Goal: Information Seeking & Learning: Learn about a topic

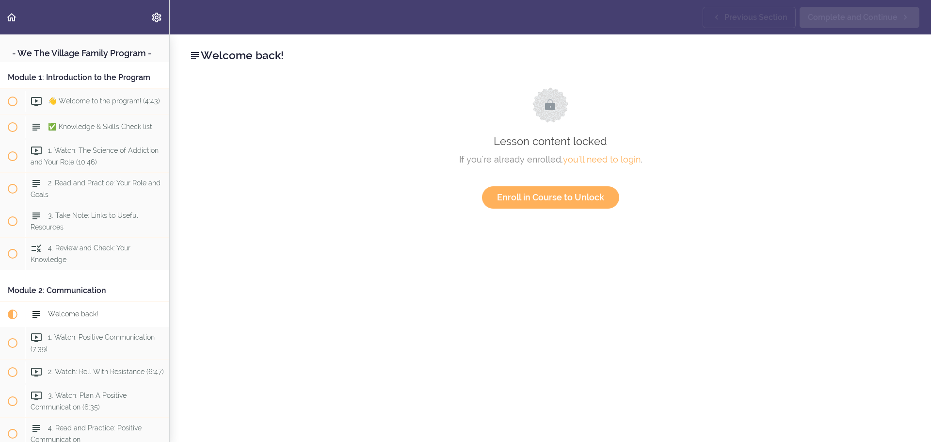
scroll to position [263, 0]
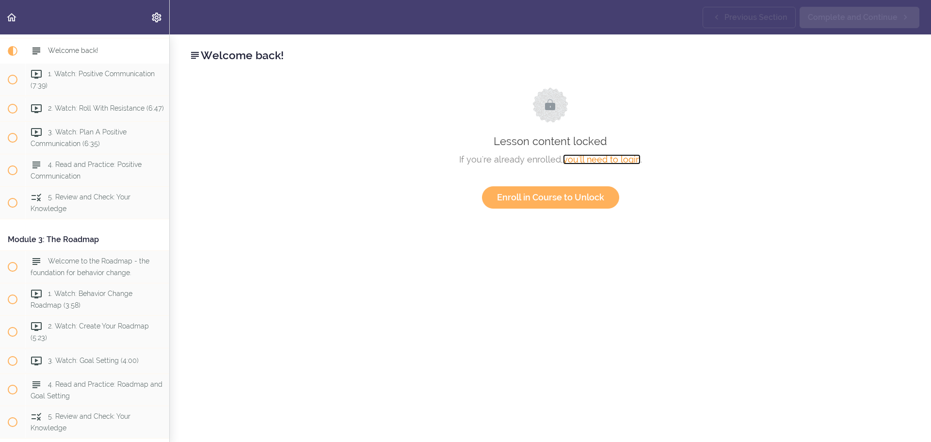
click at [606, 159] on link "you'll need to login" at bounding box center [602, 159] width 78 height 10
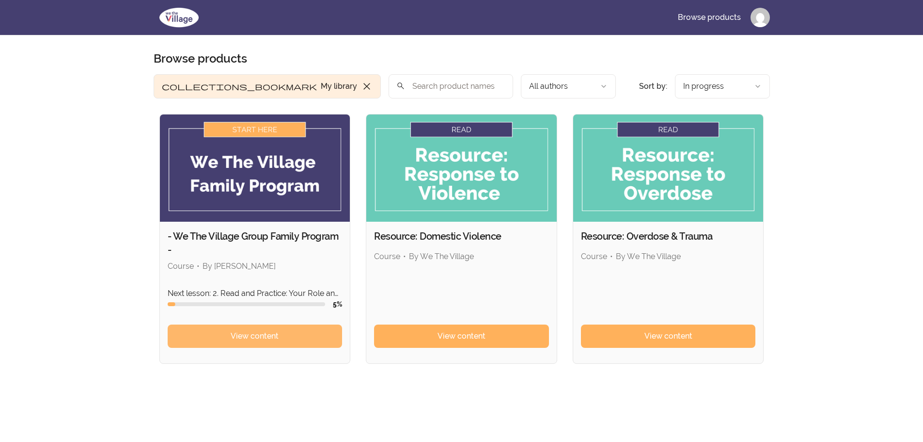
click at [287, 339] on link "View content" at bounding box center [255, 335] width 175 height 23
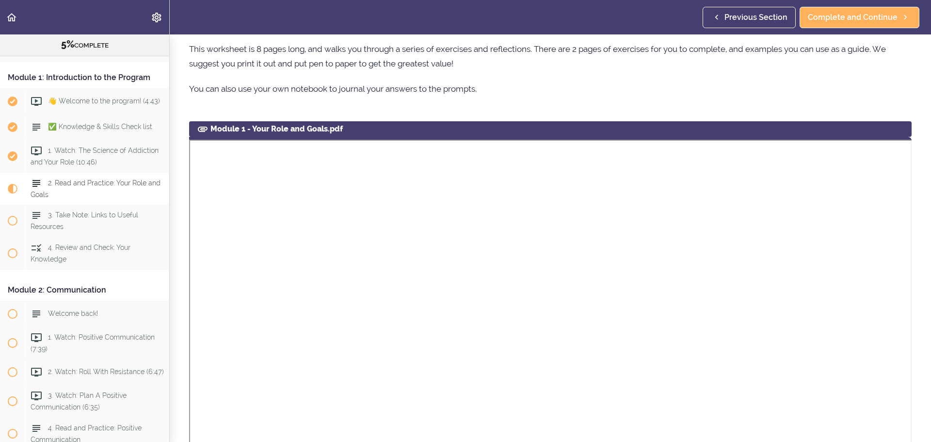
scroll to position [37, 0]
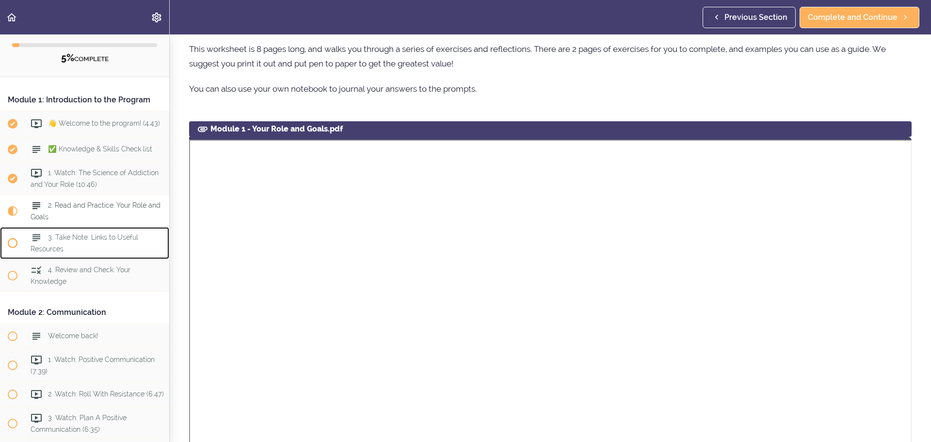
click at [99, 245] on span "3. Take Note: Links to Useful Resources" at bounding box center [85, 242] width 108 height 19
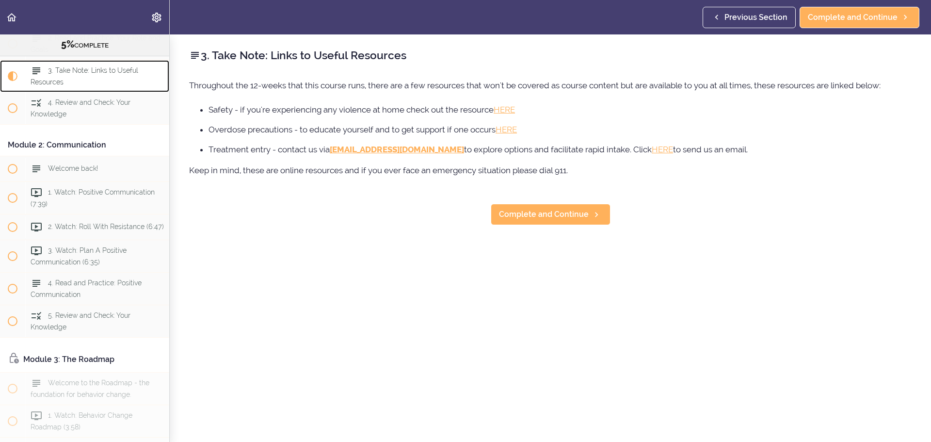
scroll to position [200, 0]
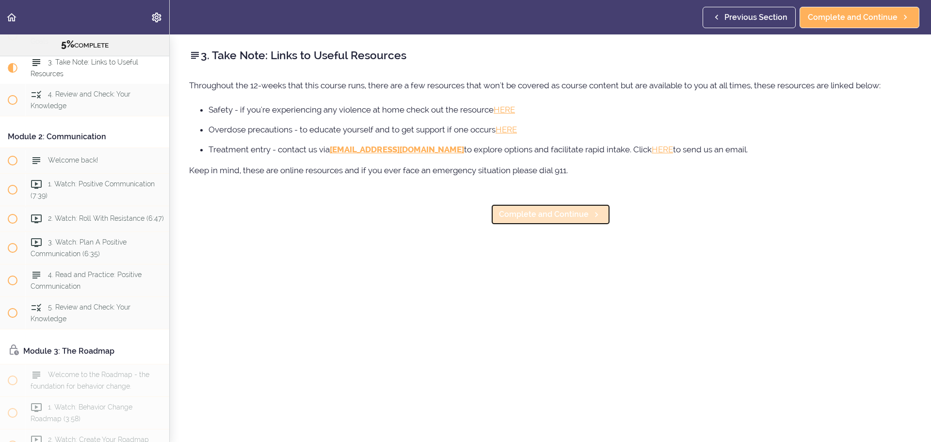
click at [566, 218] on span "Complete and Continue" at bounding box center [544, 214] width 90 height 12
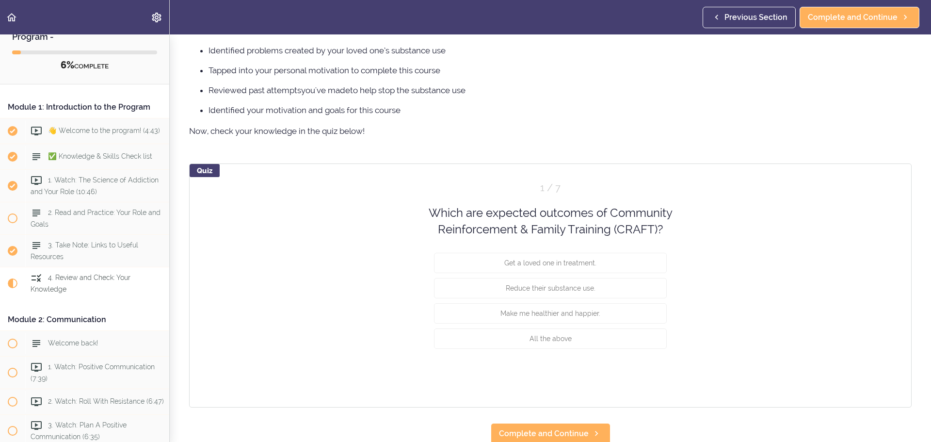
scroll to position [664, 0]
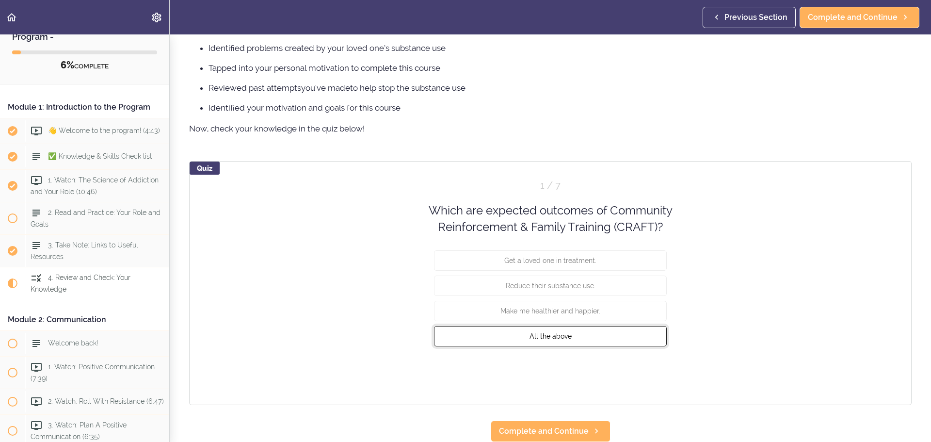
click at [532, 332] on span "All the above" at bounding box center [550, 336] width 42 height 8
click at [650, 368] on button "Check" at bounding box center [647, 372] width 38 height 14
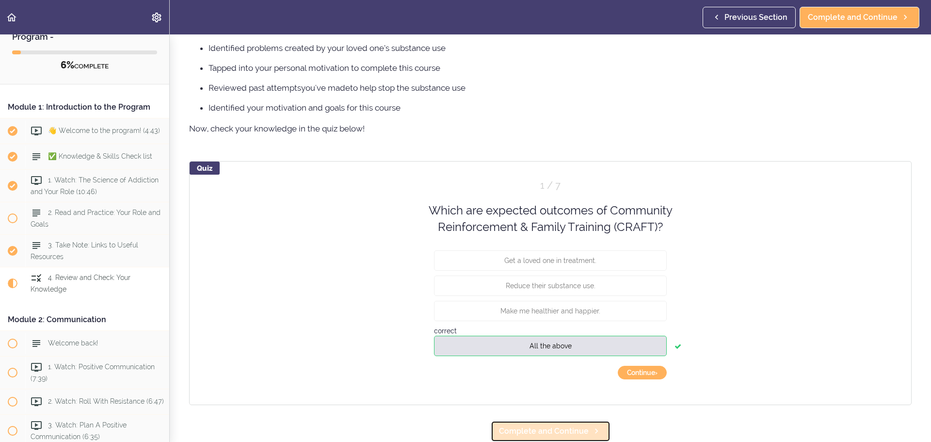
click at [548, 428] on span "Complete and Continue" at bounding box center [544, 431] width 90 height 12
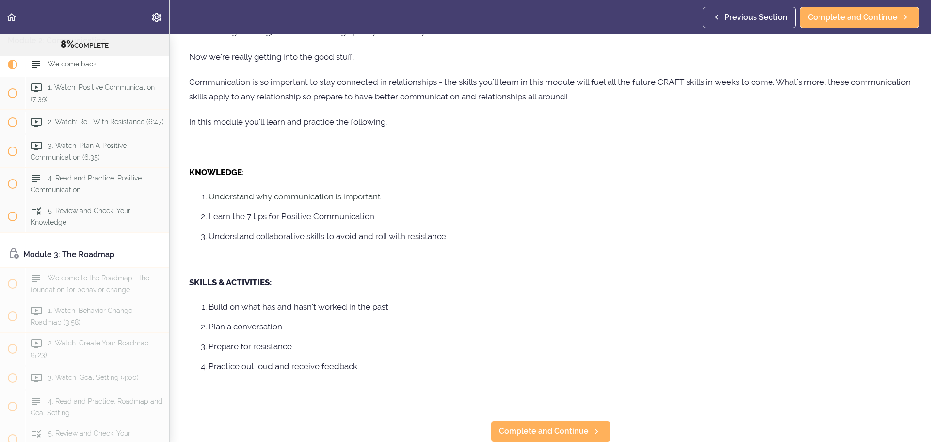
scroll to position [86, 0]
click at [526, 420] on link "Complete and Continue" at bounding box center [551, 430] width 120 height 21
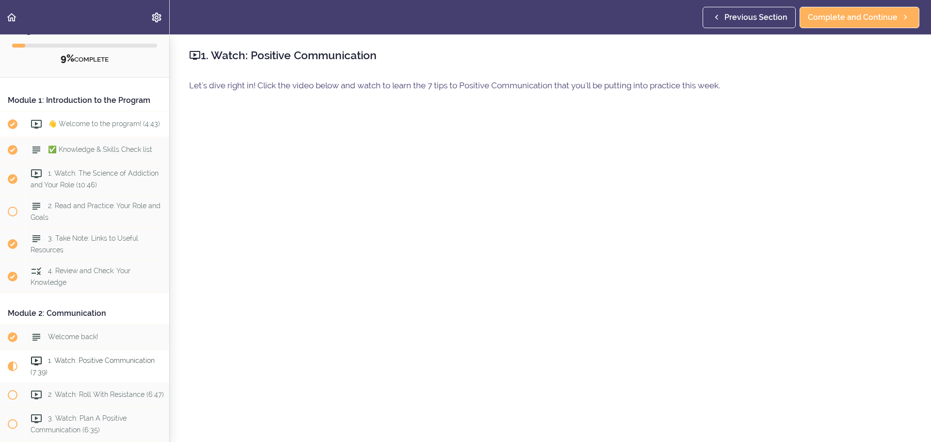
scroll to position [19, 0]
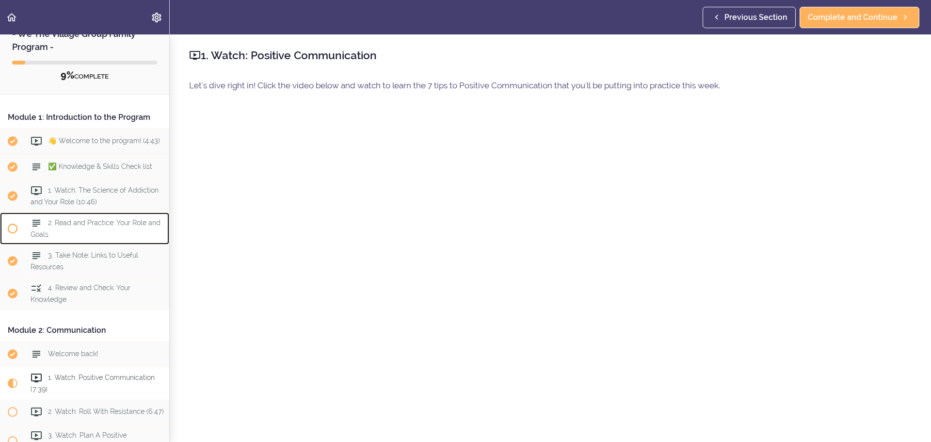
click at [84, 230] on span "2. Read and Practice: Your Role and Goals" at bounding box center [96, 228] width 130 height 19
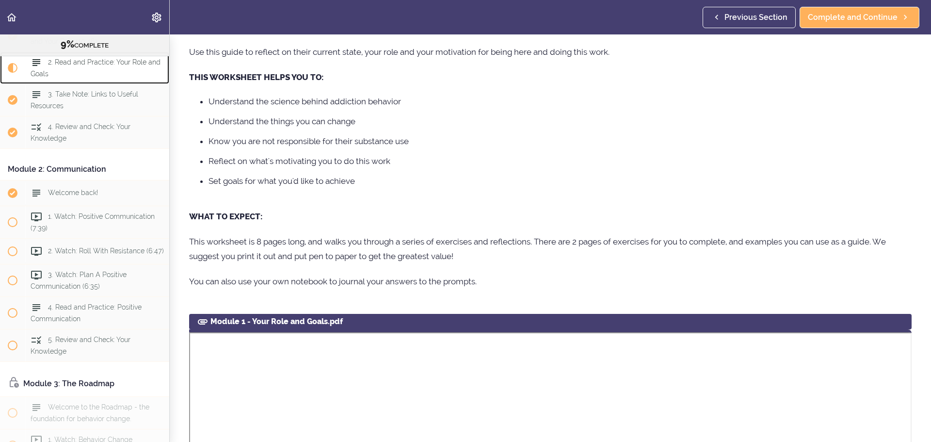
scroll to position [242, 0]
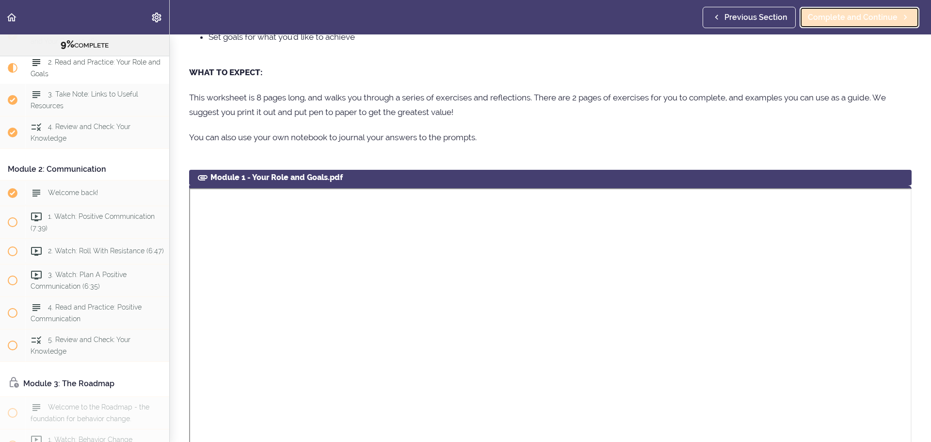
click at [858, 13] on span "Complete and Continue" at bounding box center [853, 18] width 90 height 12
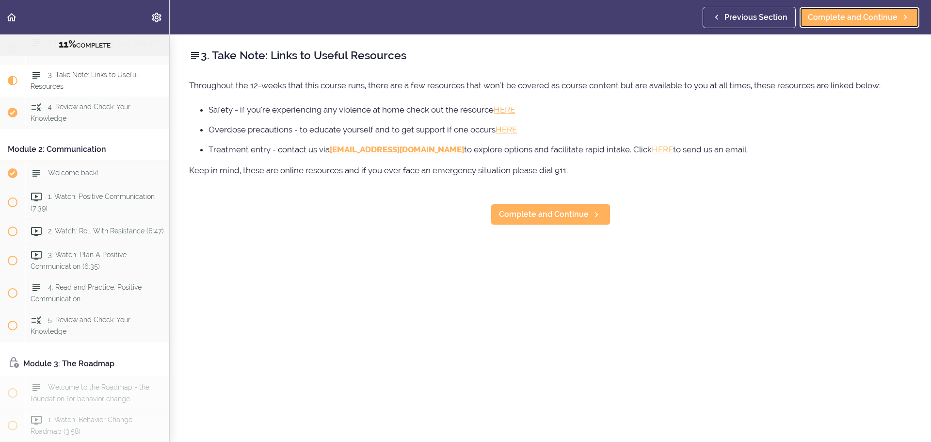
scroll to position [188, 0]
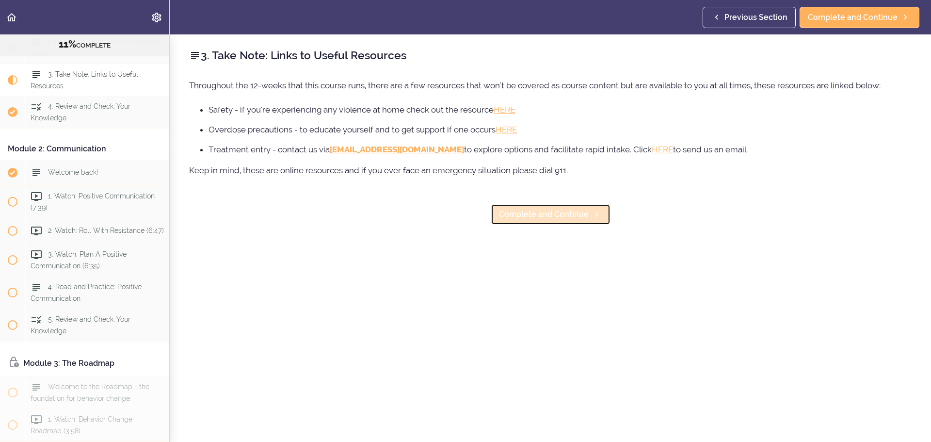
click at [547, 215] on span "Complete and Continue" at bounding box center [544, 214] width 90 height 12
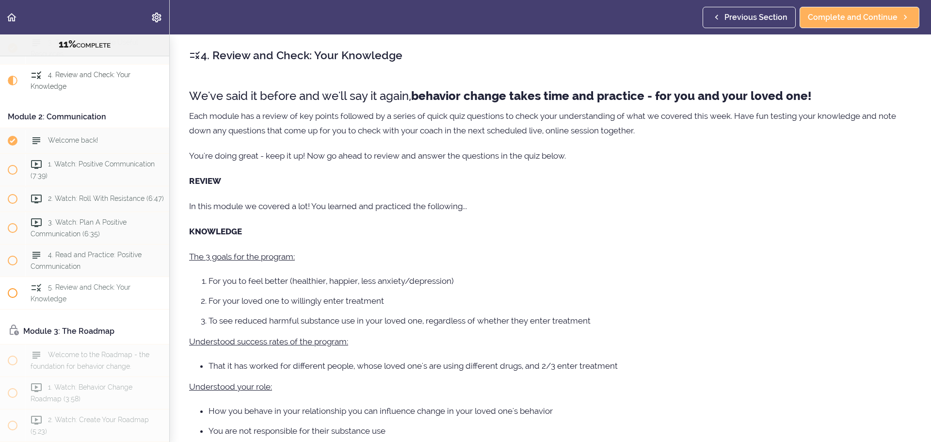
scroll to position [221, 0]
click at [842, 17] on span "Complete and Continue" at bounding box center [853, 18] width 90 height 12
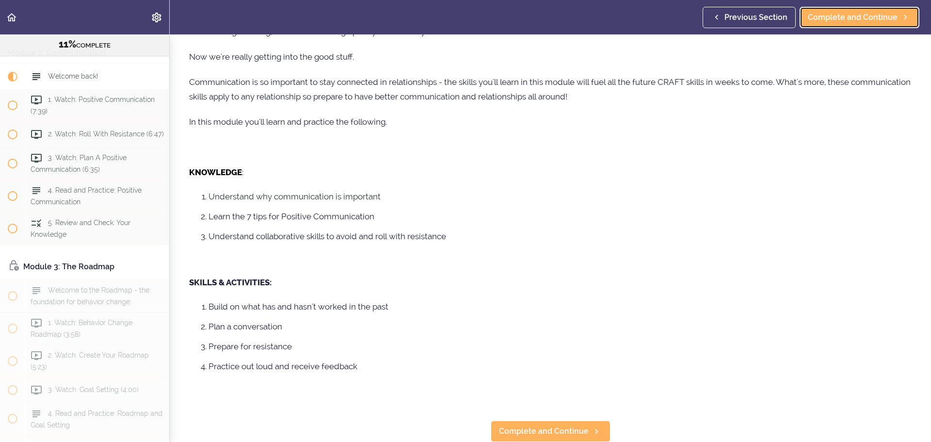
scroll to position [86, 0]
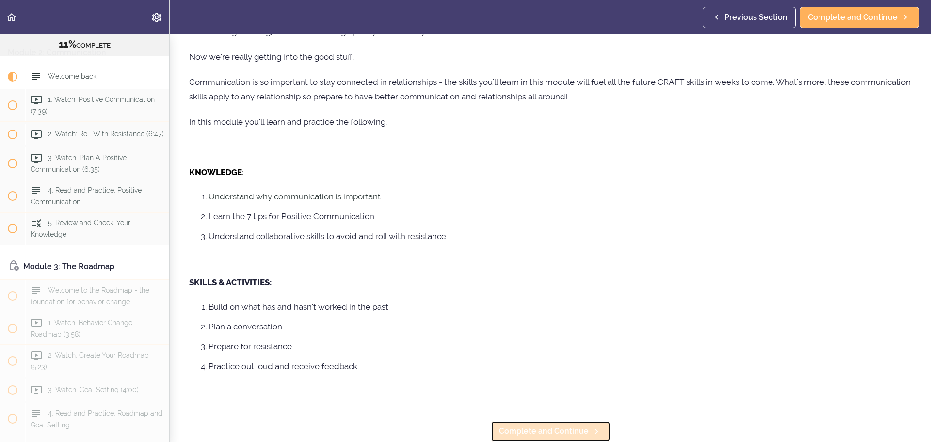
click at [561, 428] on span "Complete and Continue" at bounding box center [544, 431] width 90 height 12
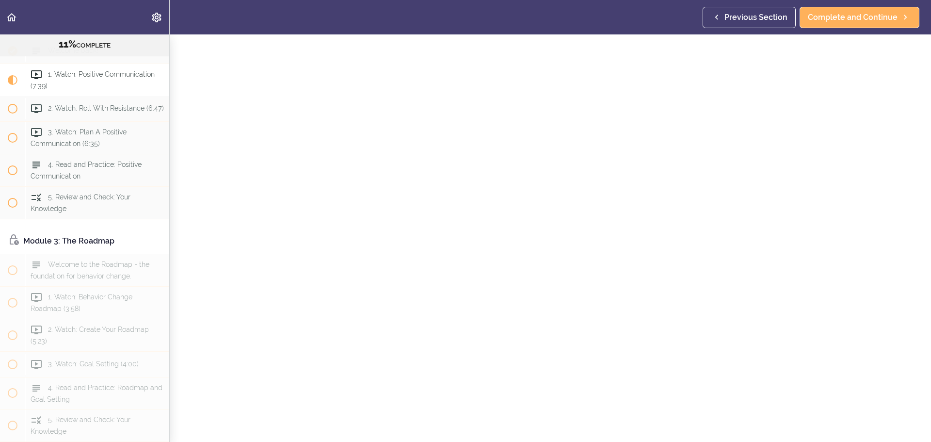
scroll to position [41, 0]
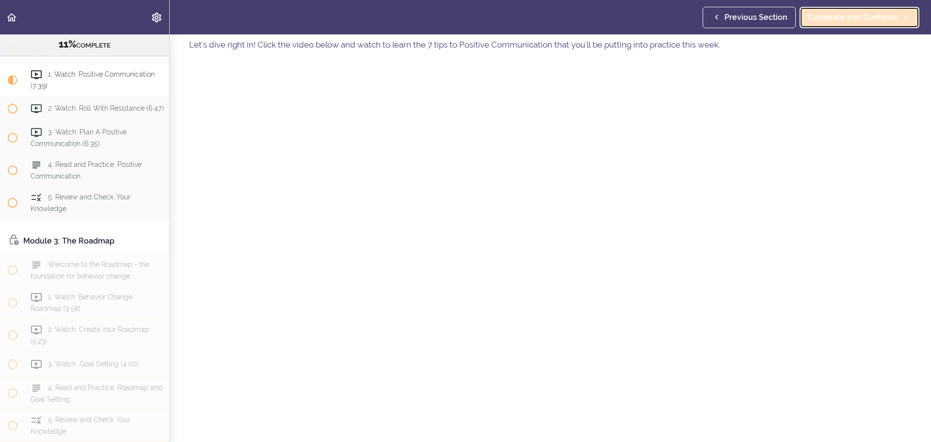
click at [866, 9] on link "Complete and Continue" at bounding box center [859, 17] width 120 height 21
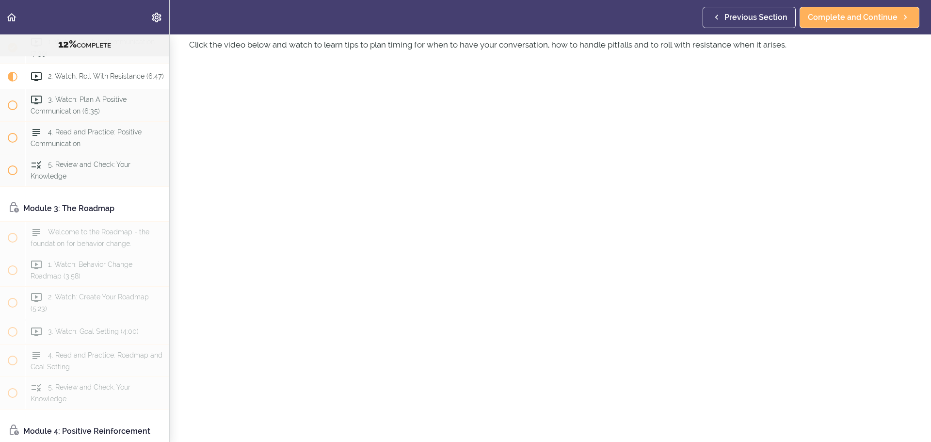
scroll to position [89, 0]
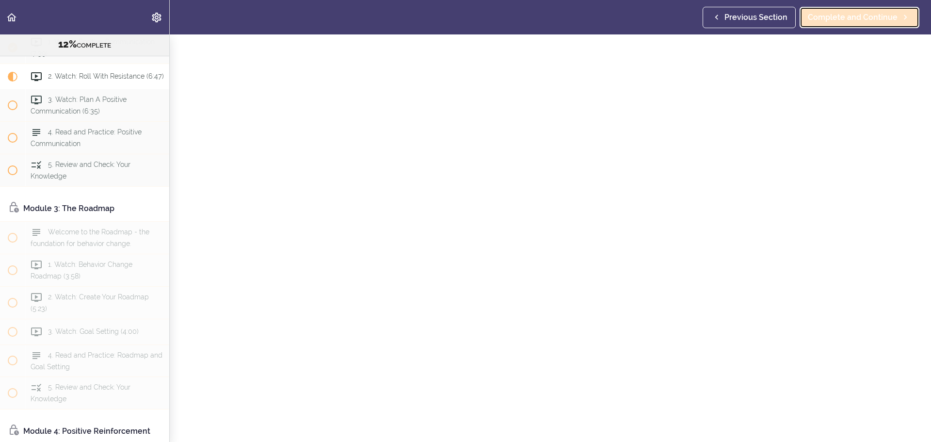
click at [860, 12] on span "Complete and Continue" at bounding box center [853, 18] width 90 height 12
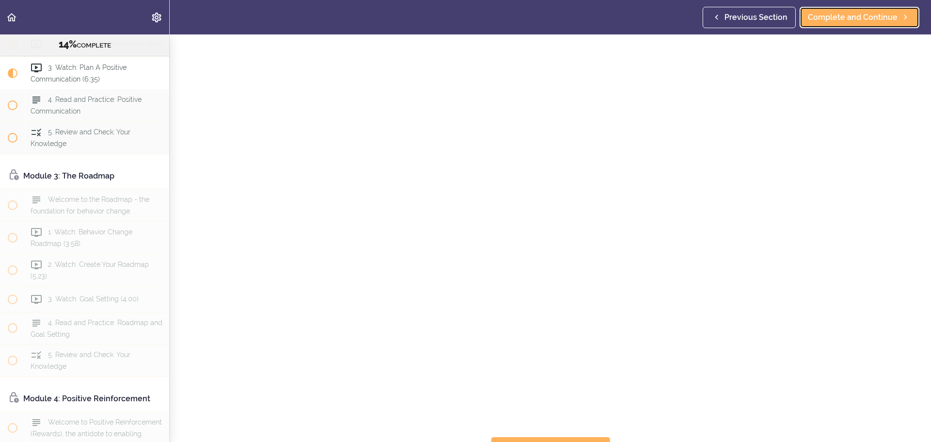
scroll to position [123, 0]
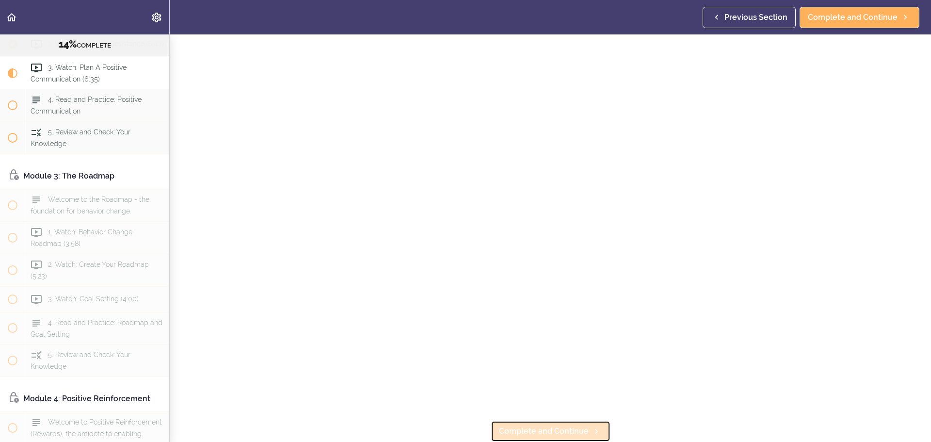
click at [540, 425] on span "Complete and Continue" at bounding box center [544, 431] width 90 height 12
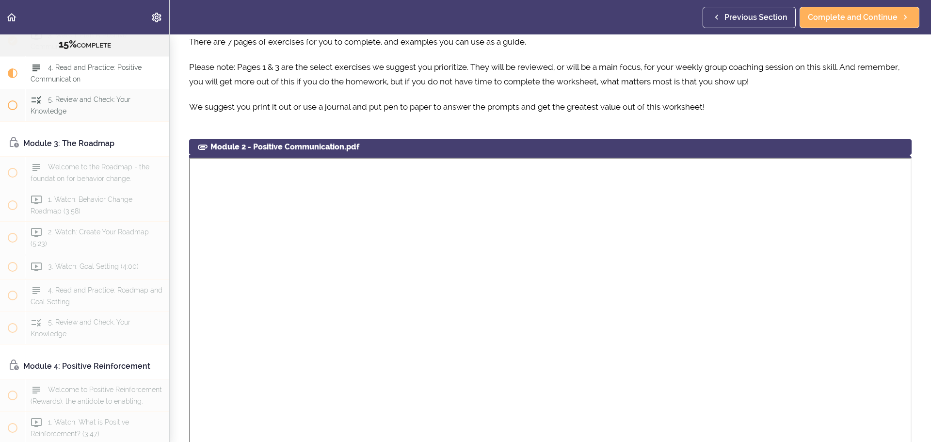
scroll to position [329, 0]
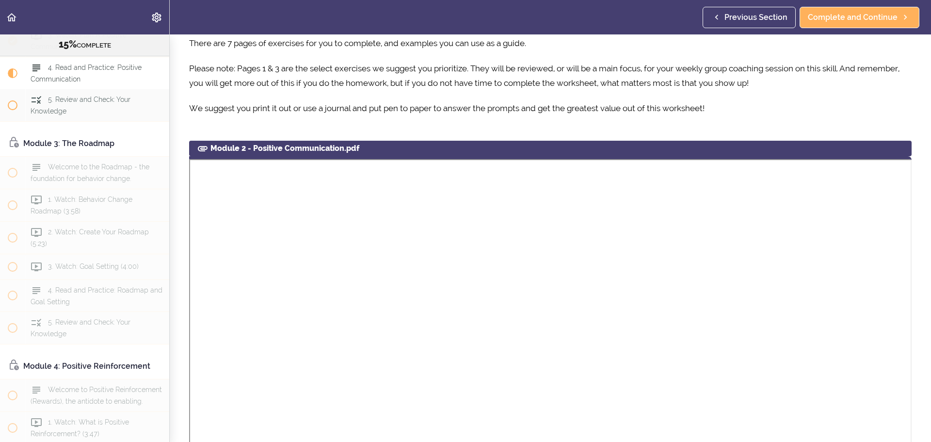
click at [857, 138] on section "- We The Village Group Family Program - 15% COMPLETE Module 1: Introduction to …" at bounding box center [465, 237] width 931 height 407
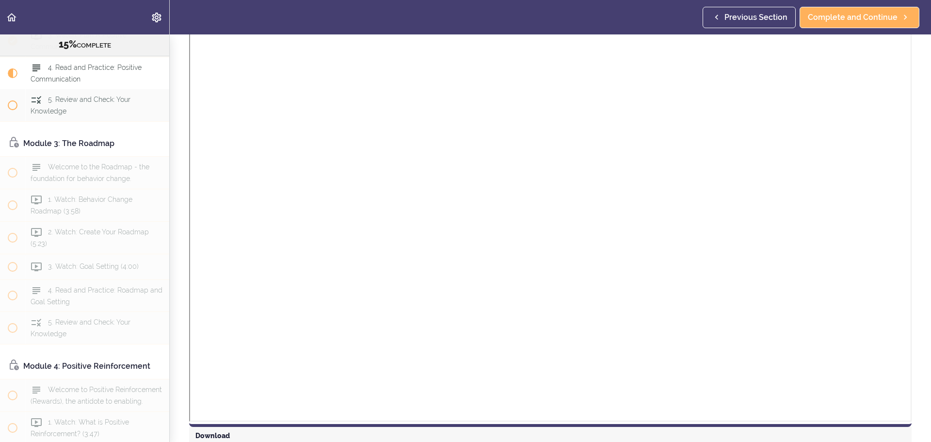
scroll to position [569, 0]
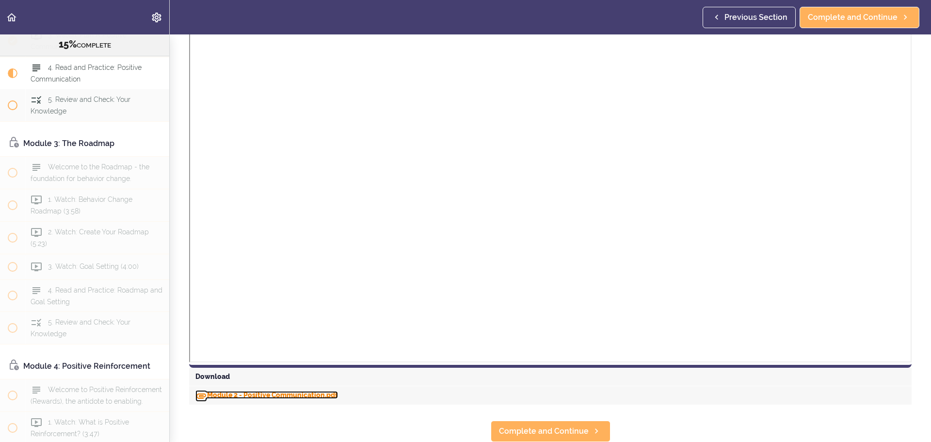
click at [266, 391] on link "Module 2 - Positive Communication.pdf" at bounding box center [266, 395] width 143 height 8
click at [922, 24] on div "Previous Section Complete and Continue" at bounding box center [812, 17] width 221 height 34
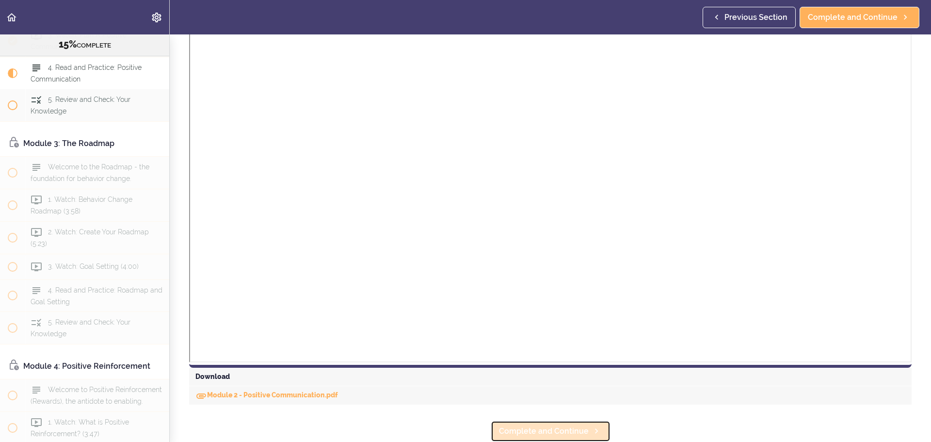
click at [565, 427] on span "Complete and Continue" at bounding box center [544, 431] width 90 height 12
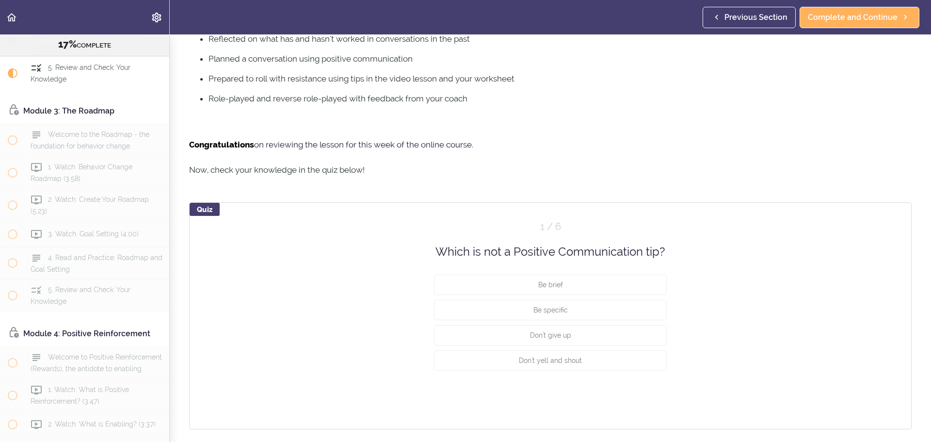
scroll to position [454, 0]
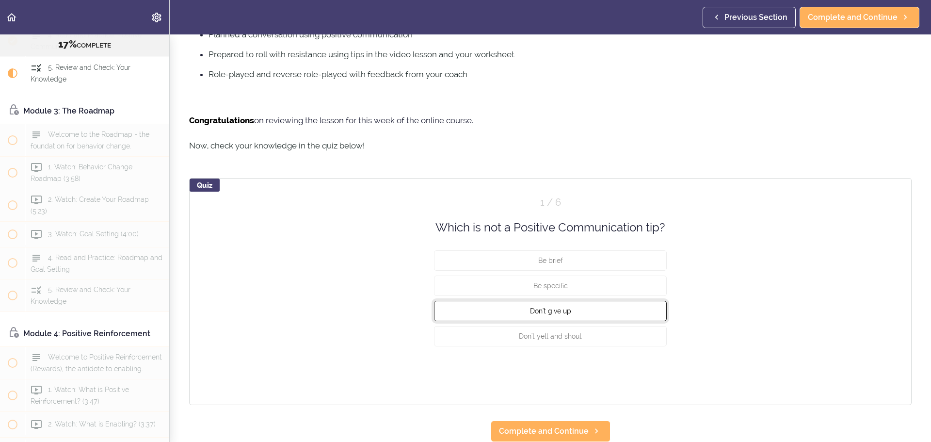
click at [575, 306] on button "Don't give up" at bounding box center [550, 311] width 233 height 20
click at [642, 365] on button "Check" at bounding box center [647, 372] width 38 height 14
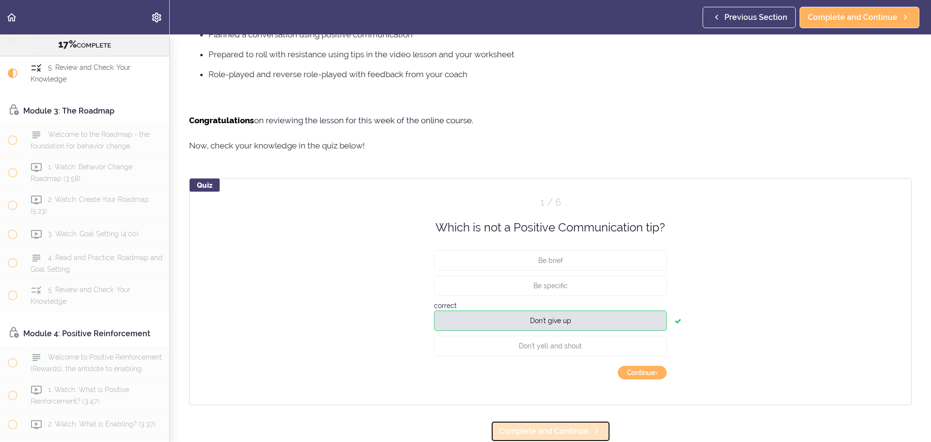
click at [555, 425] on span "Complete and Continue" at bounding box center [544, 431] width 90 height 12
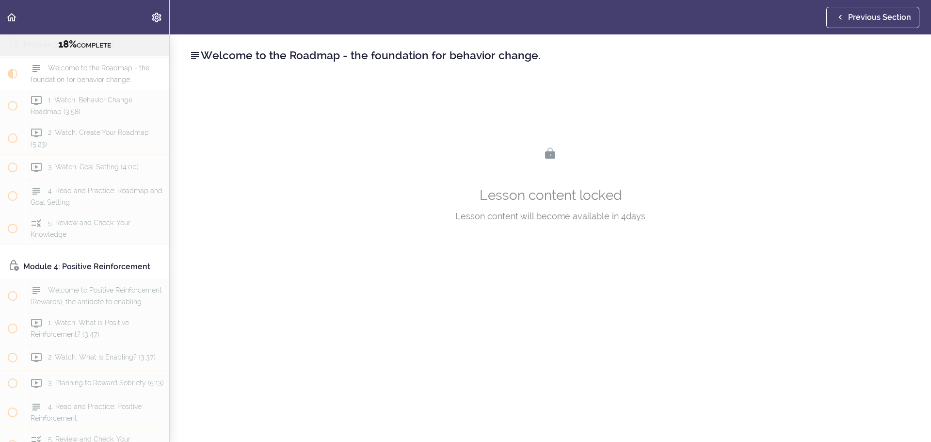
scroll to position [507, 0]
